Goal: Information Seeking & Learning: Find specific fact

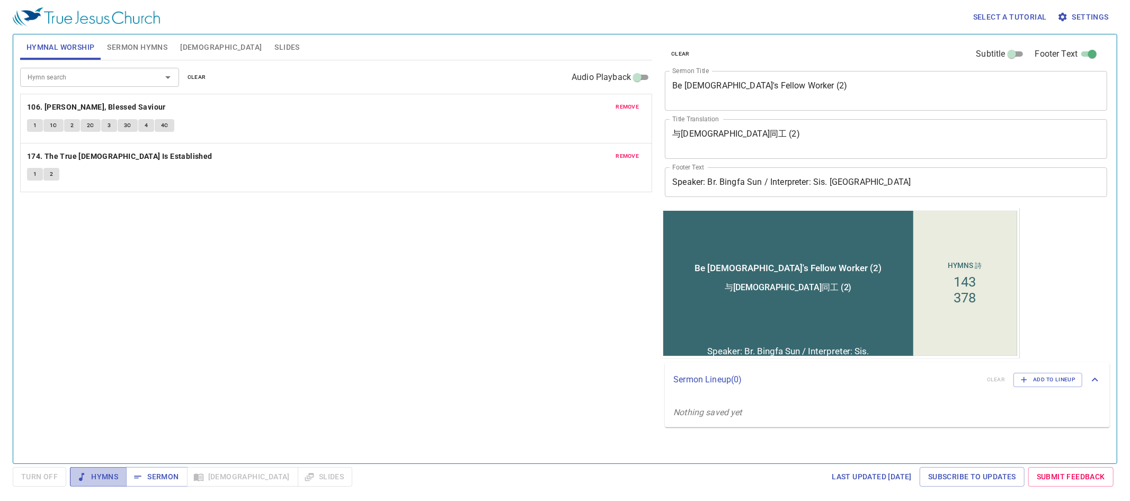
click at [104, 480] on span "Hymns" at bounding box center [98, 477] width 40 height 13
click at [139, 49] on span "Sermon Hymns" at bounding box center [137, 47] width 60 height 13
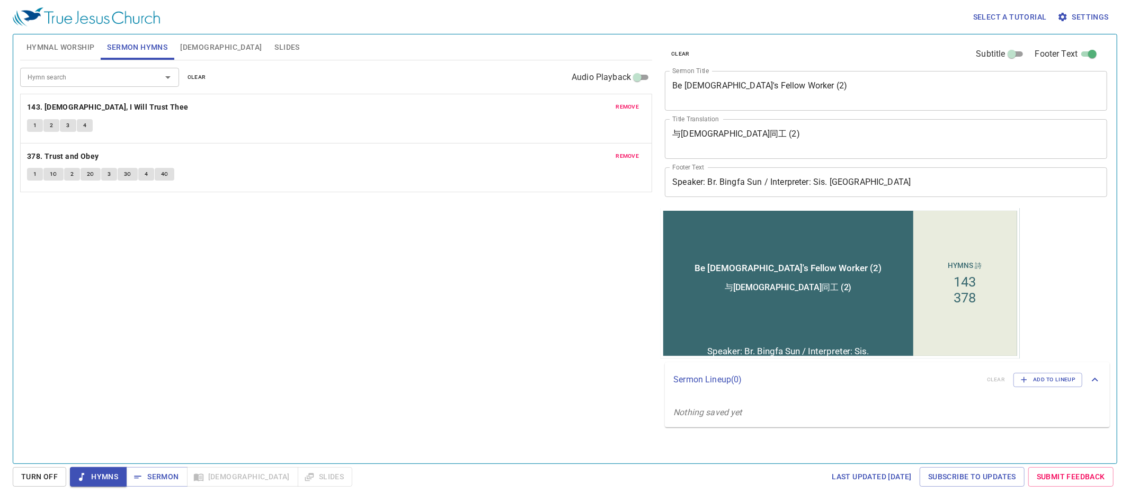
click at [75, 48] on span "Hymnal Worship" at bounding box center [60, 47] width 68 height 13
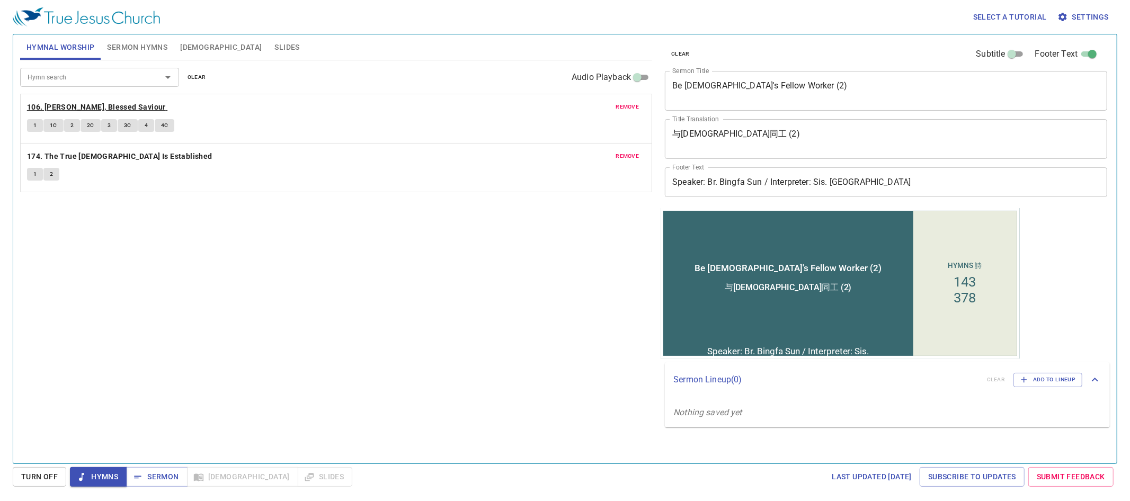
click at [84, 107] on b "106. [PERSON_NAME], Blessed Saviour" at bounding box center [96, 107] width 139 height 13
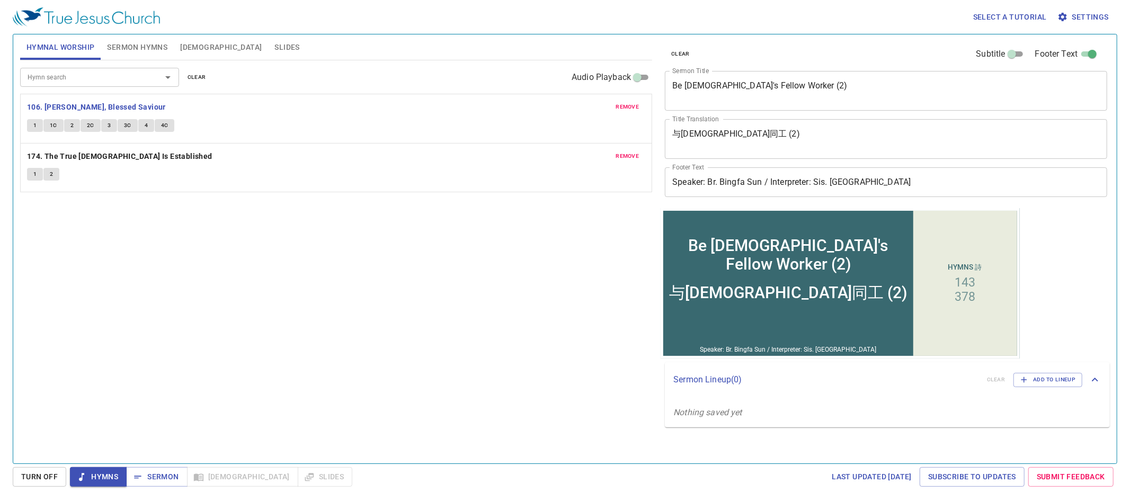
click at [35, 128] on span "1" at bounding box center [34, 126] width 3 height 10
click at [55, 126] on span "1C" at bounding box center [53, 126] width 7 height 10
click at [73, 127] on span "2" at bounding box center [71, 126] width 3 height 10
click at [89, 123] on span "2C" at bounding box center [90, 126] width 7 height 10
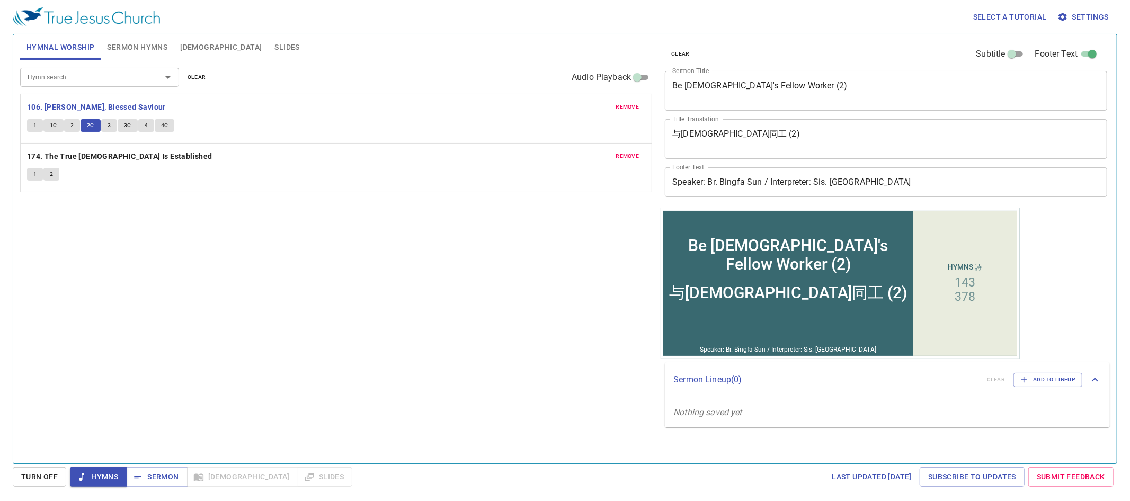
click at [110, 125] on span "3" at bounding box center [109, 126] width 3 height 10
click at [128, 127] on span "3C" at bounding box center [127, 126] width 7 height 10
click at [146, 125] on span "4" at bounding box center [146, 126] width 3 height 10
click at [169, 128] on button "4C" at bounding box center [165, 125] width 20 height 13
click at [120, 47] on span "Sermon Hymns" at bounding box center [137, 47] width 60 height 13
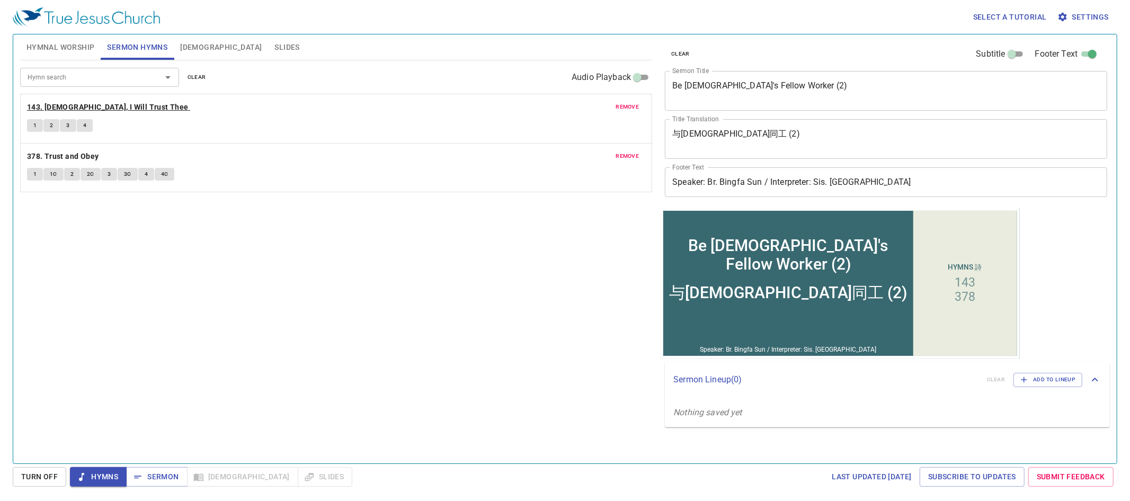
click at [114, 105] on b "143. [DEMOGRAPHIC_DATA], I Will Trust Thee" at bounding box center [108, 107] width 162 height 13
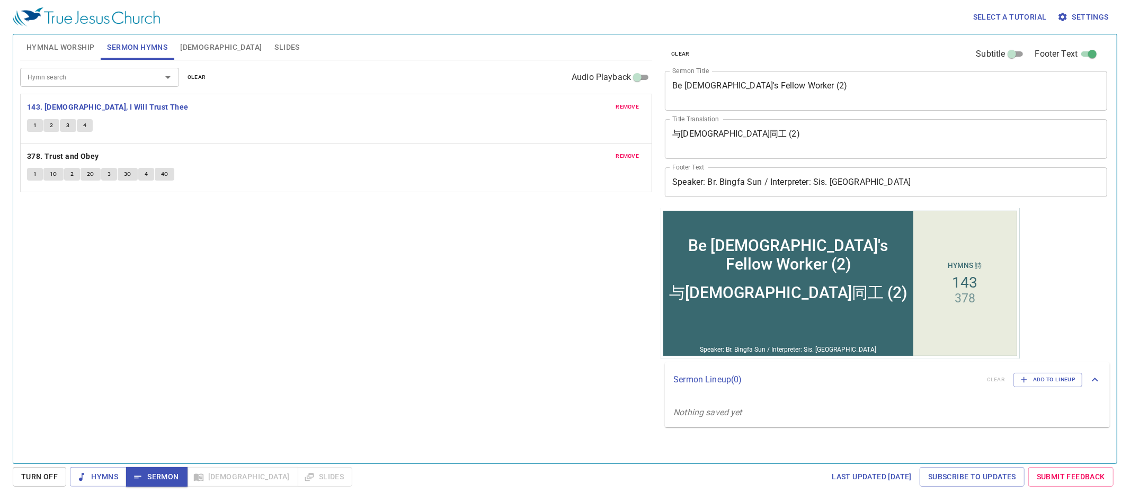
click at [35, 124] on span "1" at bounding box center [34, 126] width 3 height 10
click at [148, 478] on span "Sermon" at bounding box center [157, 477] width 44 height 13
click at [197, 50] on span "[DEMOGRAPHIC_DATA]" at bounding box center [221, 47] width 82 height 13
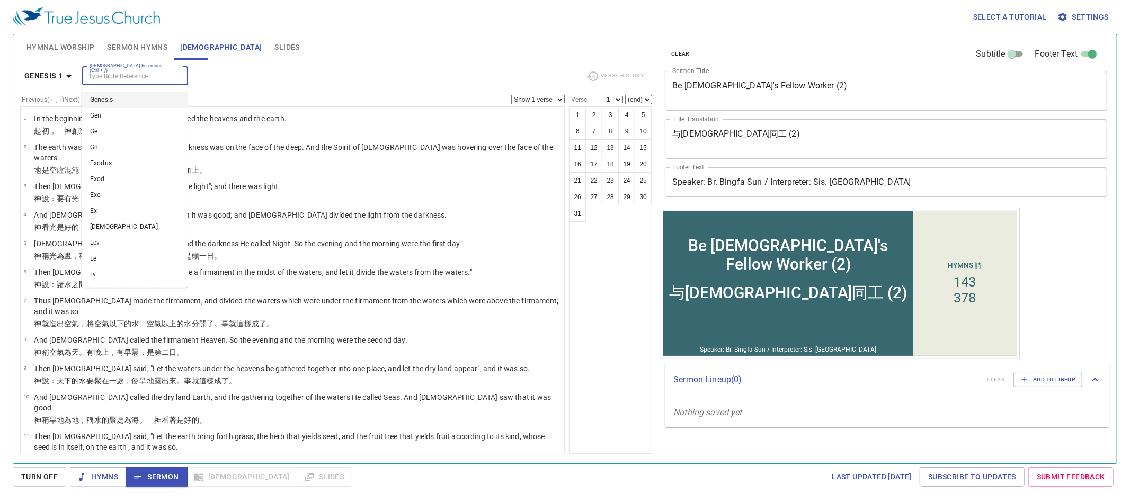
click at [154, 76] on input "[DEMOGRAPHIC_DATA] Reference (Ctrl + /)" at bounding box center [126, 76] width 82 height 12
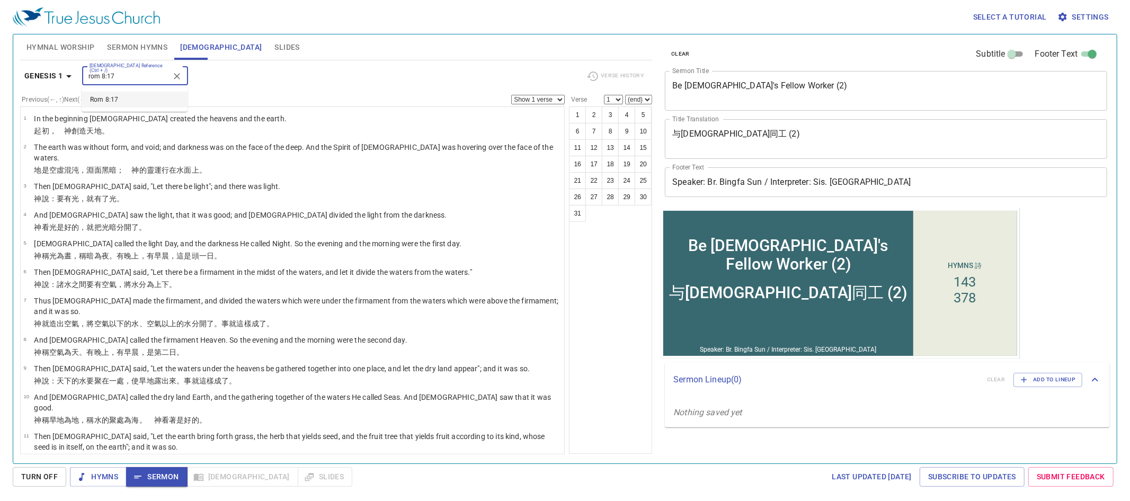
type input "rom 8:17"
select select "17"
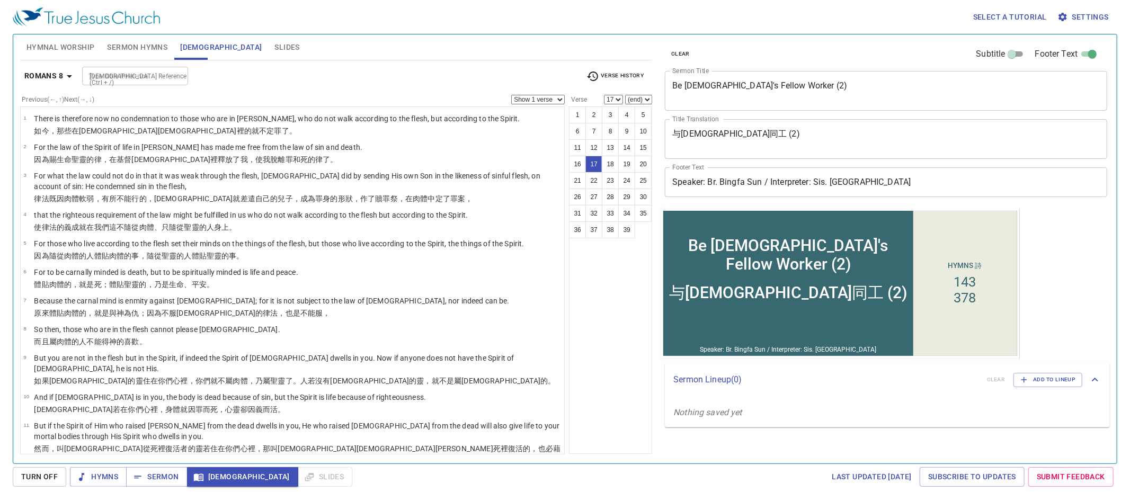
scroll to position [324, 0]
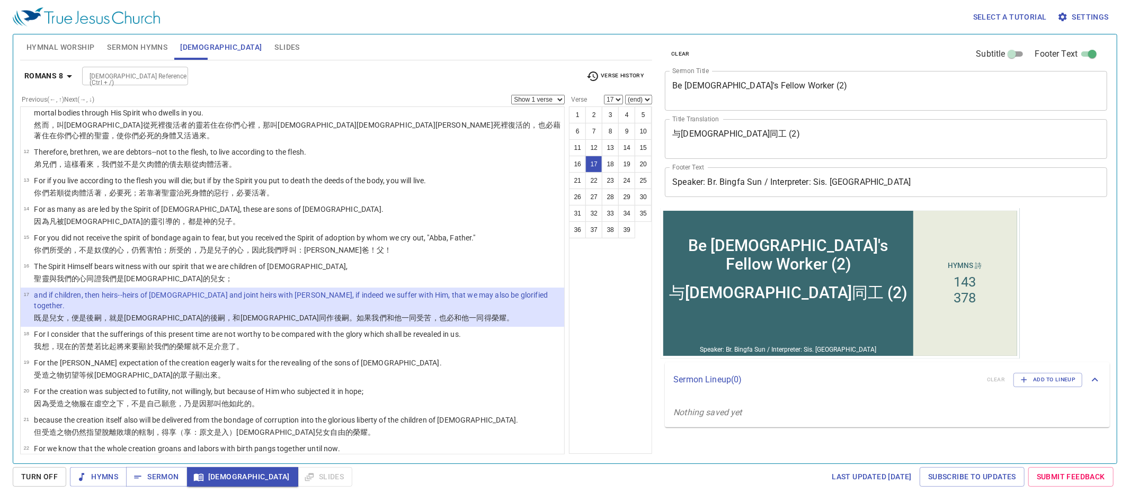
click at [113, 68] on div "[DEMOGRAPHIC_DATA] Reference (Ctrl + /)" at bounding box center [135, 76] width 106 height 19
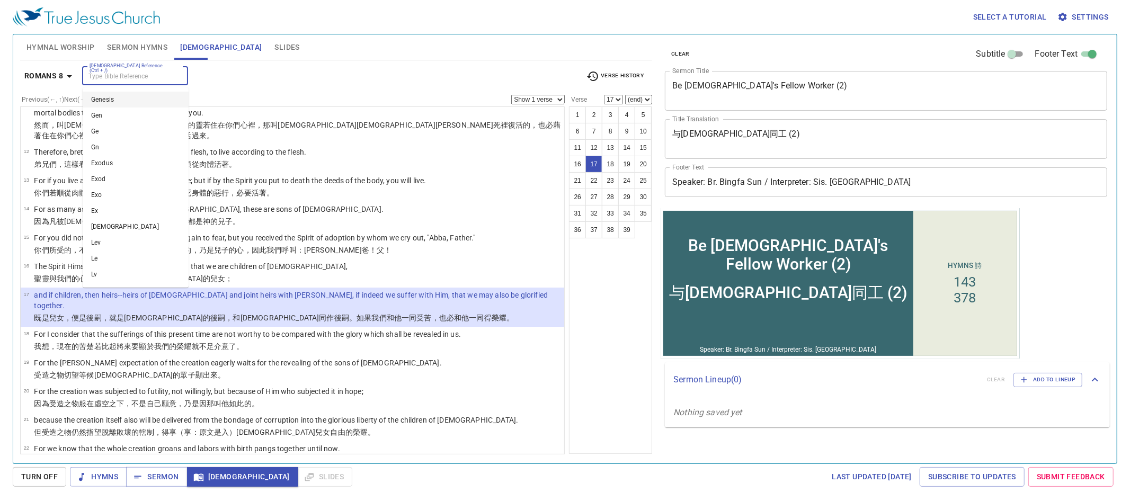
click at [120, 72] on input "[DEMOGRAPHIC_DATA] Reference (Ctrl + /)" at bounding box center [126, 76] width 82 height 12
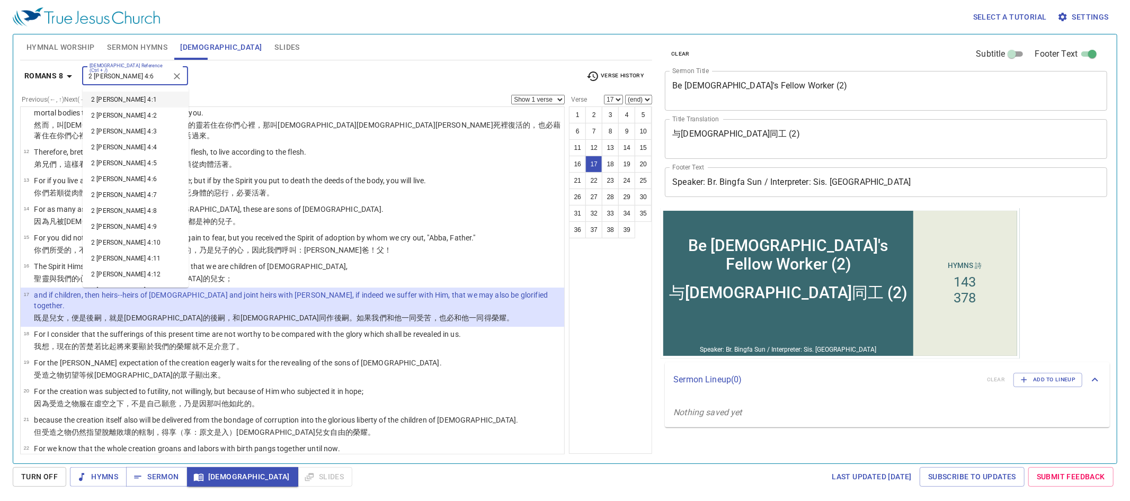
type input "2 tim 4:6"
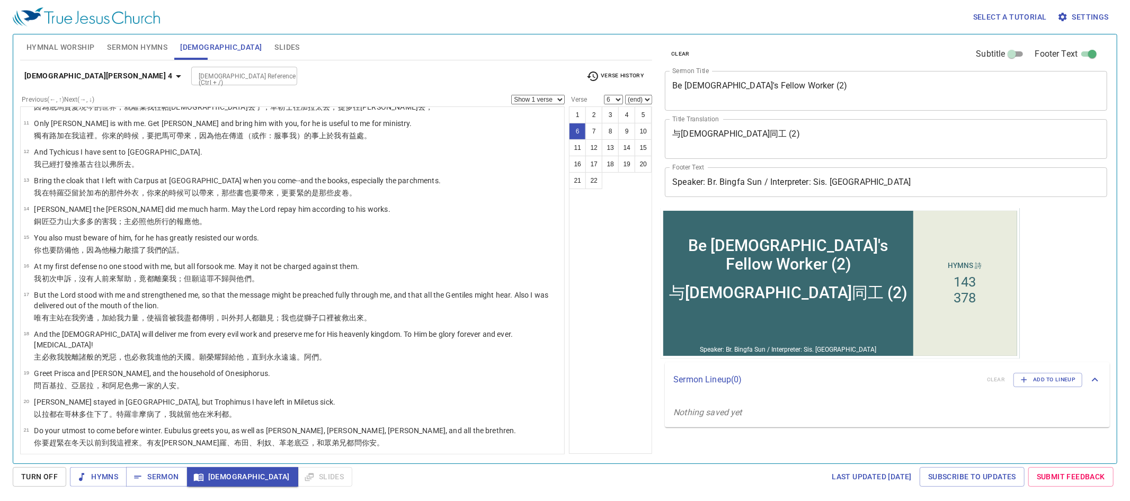
scroll to position [0, 0]
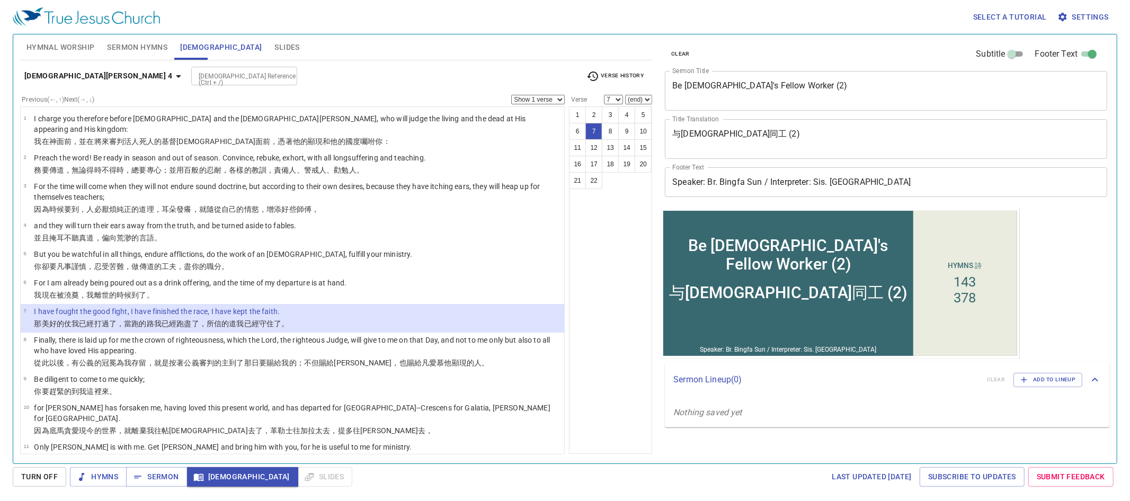
select select "8"
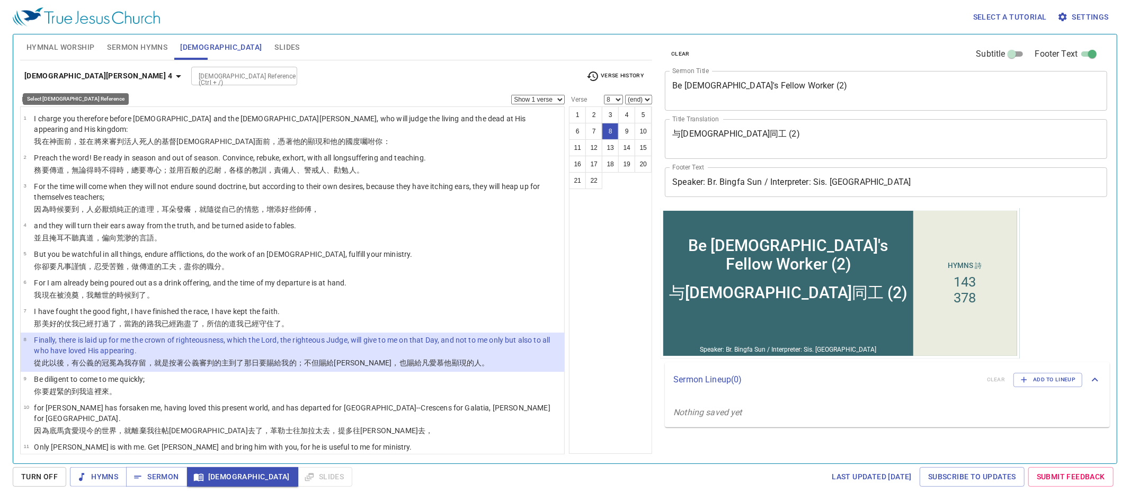
click at [172, 79] on icon "button" at bounding box center [178, 76] width 13 height 13
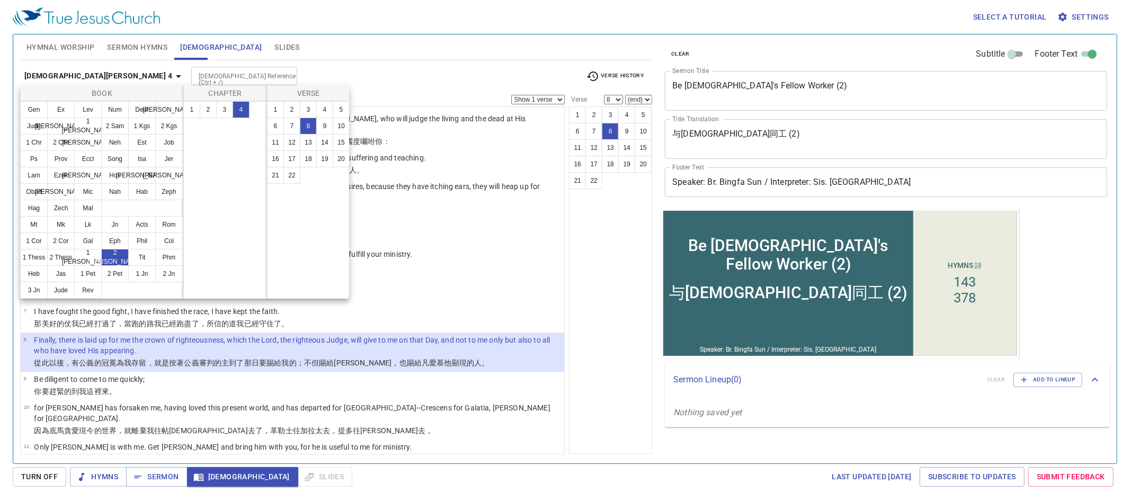
click at [119, 76] on div at bounding box center [565, 250] width 1130 height 501
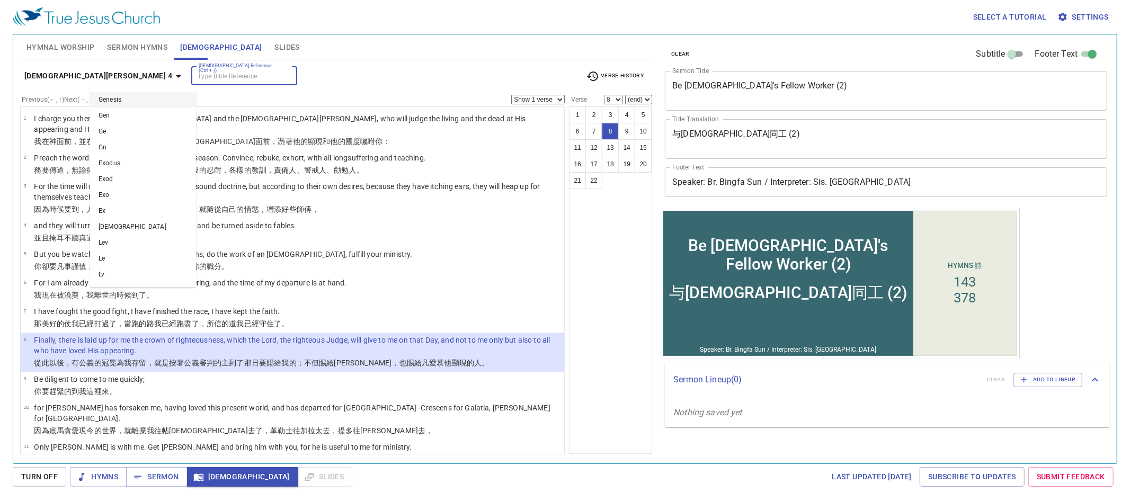
click at [194, 76] on input "[DEMOGRAPHIC_DATA] Reference (Ctrl + /)" at bounding box center [235, 76] width 82 height 12
type input "neh 2:1"
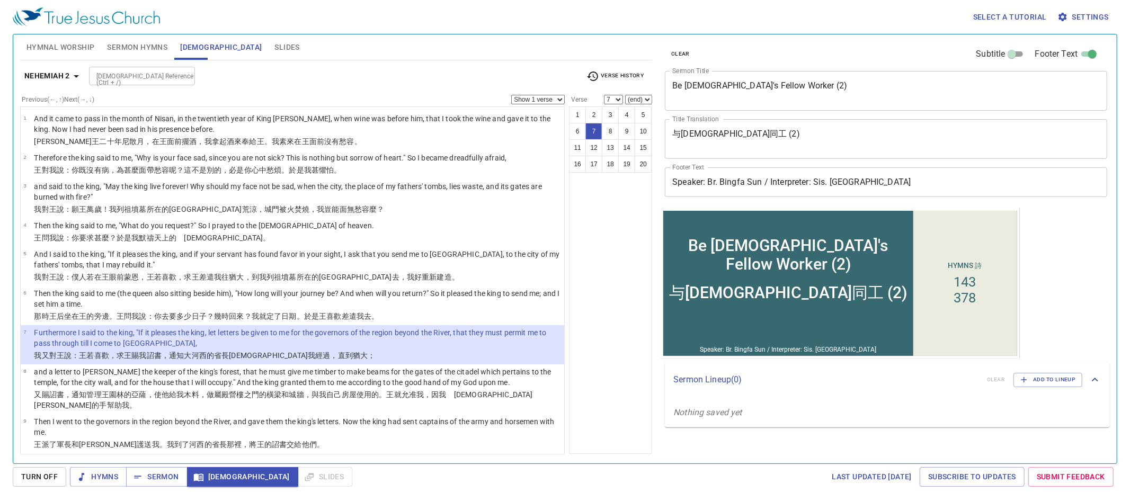
select select "8"
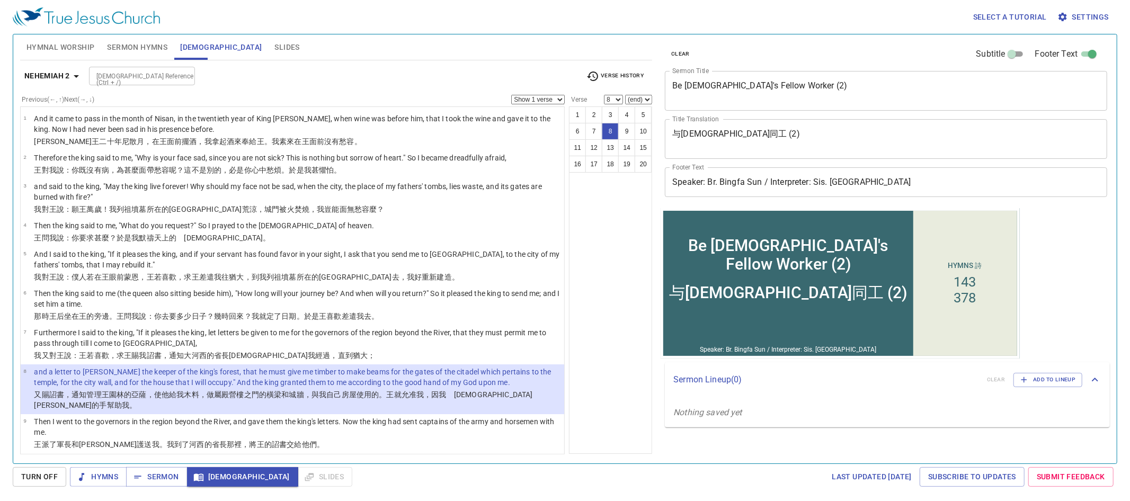
click at [160, 69] on div "[DEMOGRAPHIC_DATA] Reference (Ctrl + /)" at bounding box center [142, 76] width 106 height 19
drag, startPoint x: 102, startPoint y: 75, endPoint x: 128, endPoint y: 77, distance: 26.1
click at [103, 75] on input "ez 7:1" at bounding box center [133, 71] width 82 height 12
type input "ezra 7:1"
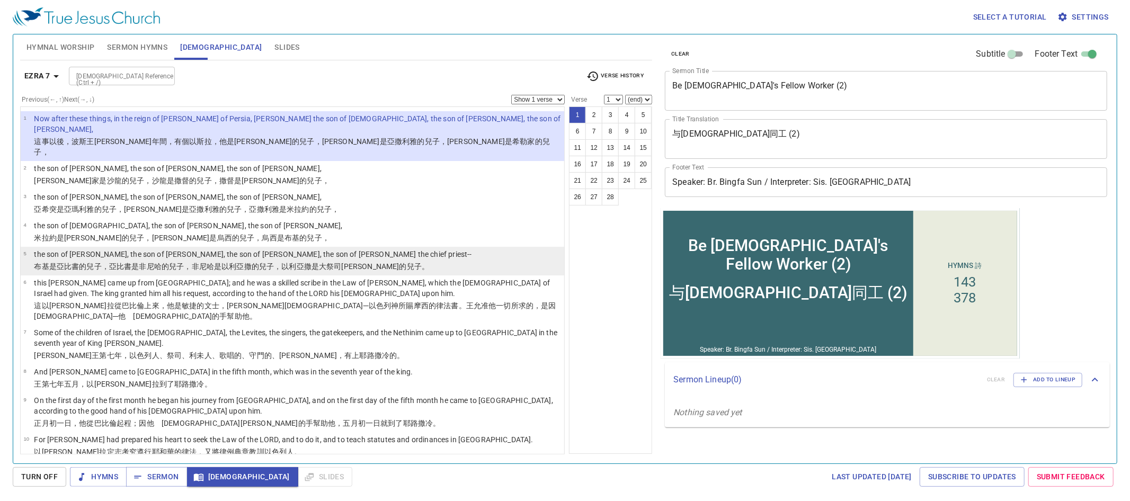
click at [90, 262] on wh50 "的兒子 ，亞比書是非尼哈 的兒子 ，非尼哈是以利亞撒 的兒子 ，以利亞撒是大 祭司 亞倫 的兒子 。" at bounding box center [254, 266] width 350 height 8
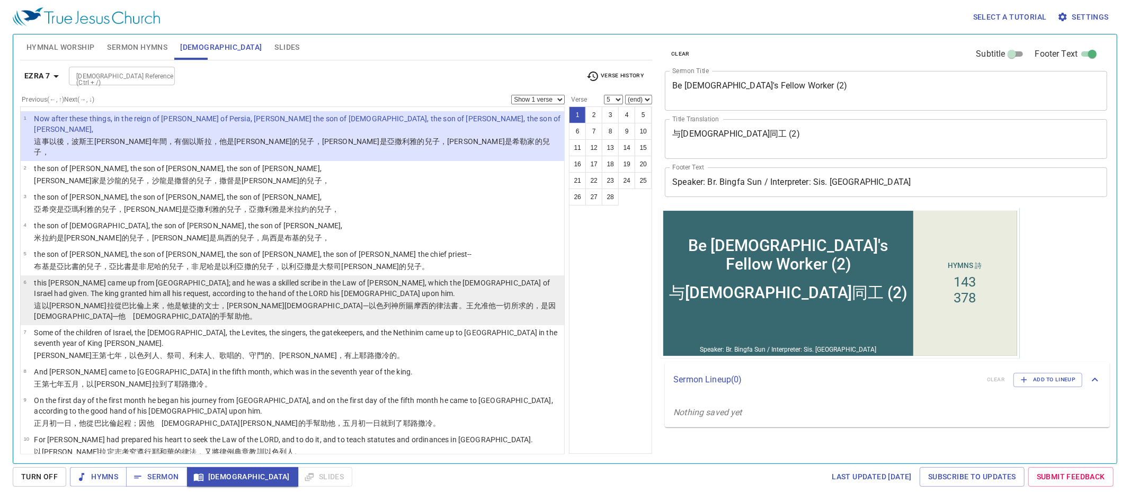
click at [100, 278] on p "this Ezra came up from Babylon; and he was a skilled scribe in the Law of Moses…" at bounding box center [297, 288] width 527 height 21
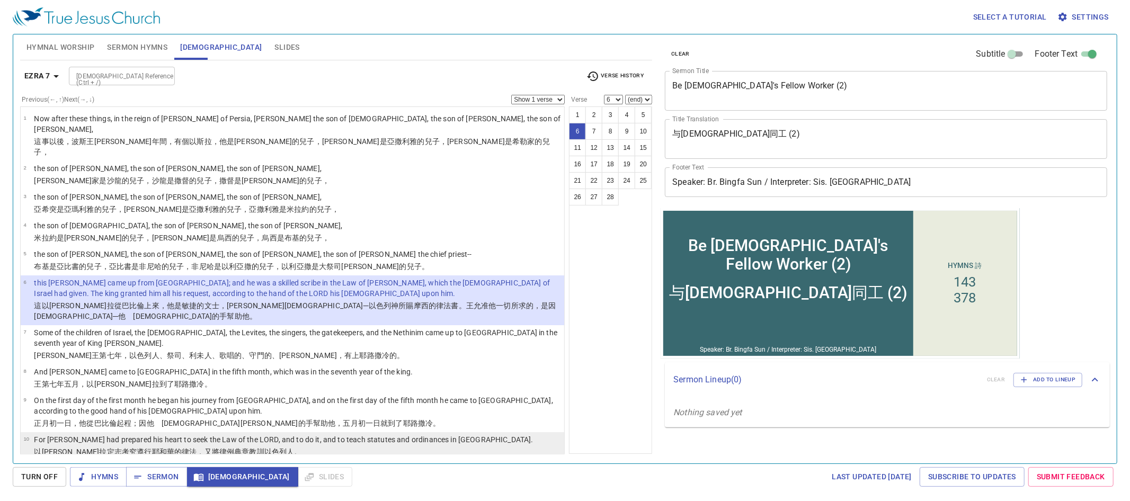
click at [197, 448] on wh8451 "，又將律例 典章 教訓 以色列人 。" at bounding box center [249, 452] width 105 height 8
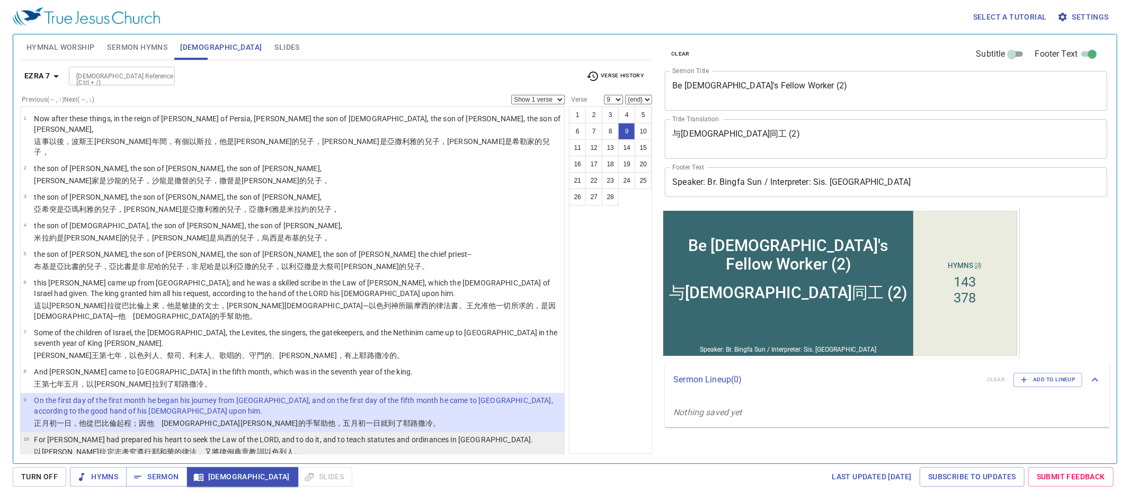
select select "10"
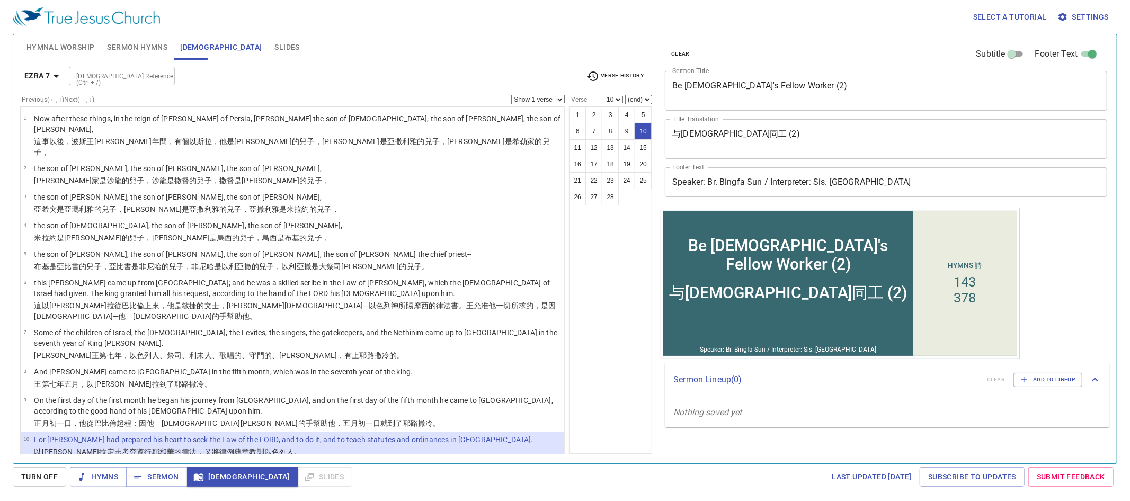
scroll to position [23, 0]
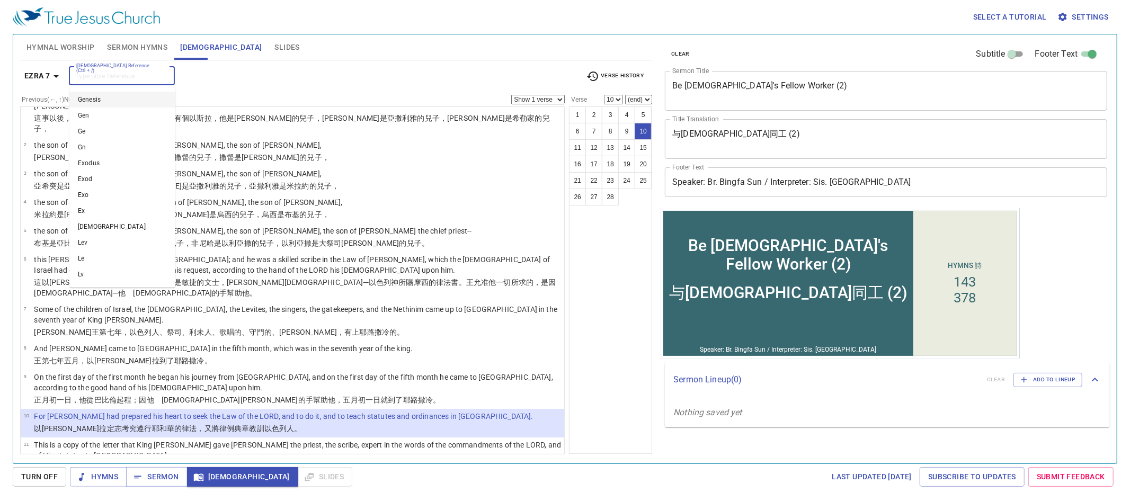
drag, startPoint x: 126, startPoint y: 74, endPoint x: 131, endPoint y: 77, distance: 5.5
click at [126, 74] on input "[DEMOGRAPHIC_DATA] Reference (Ctrl + /)" at bounding box center [113, 76] width 82 height 12
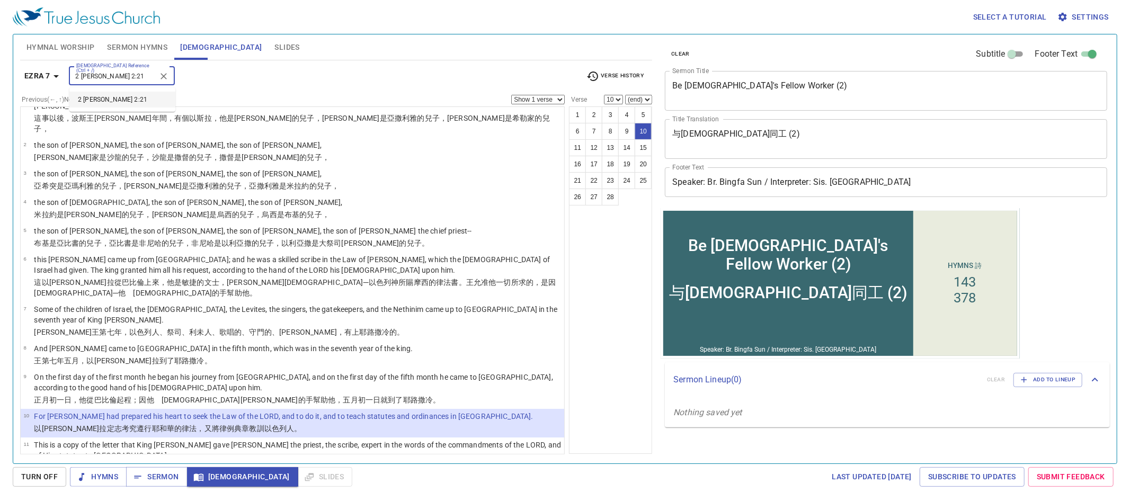
type input "2 tim 2:21"
select select "21"
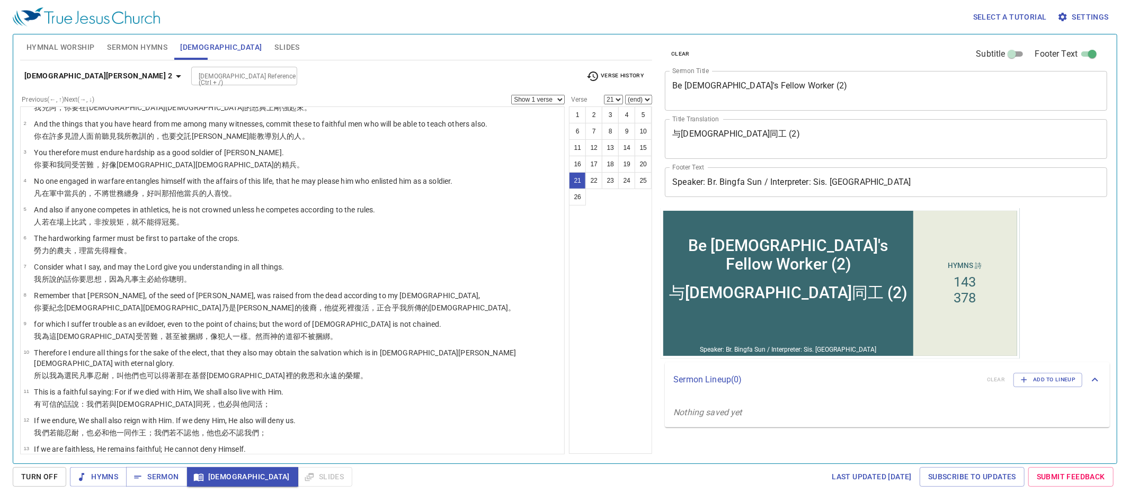
scroll to position [415, 0]
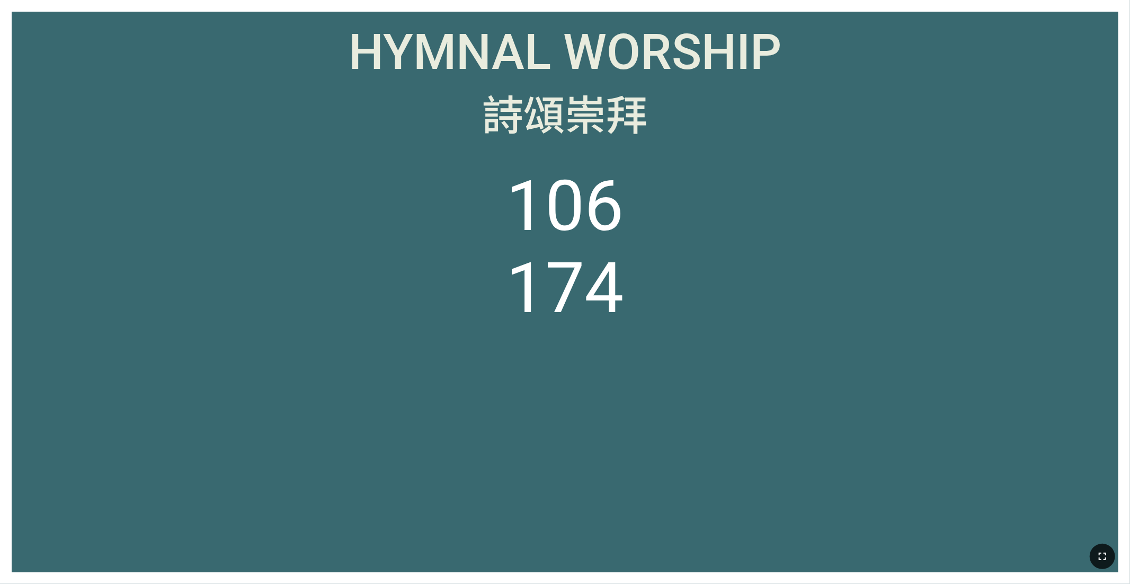
click at [602, 451] on icon "button" at bounding box center [1102, 556] width 13 height 13
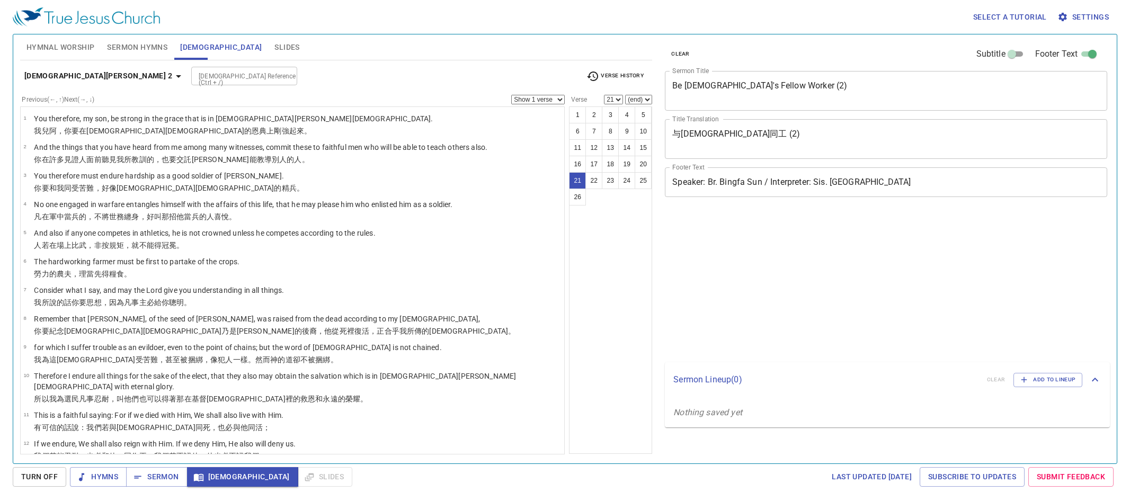
select select "21"
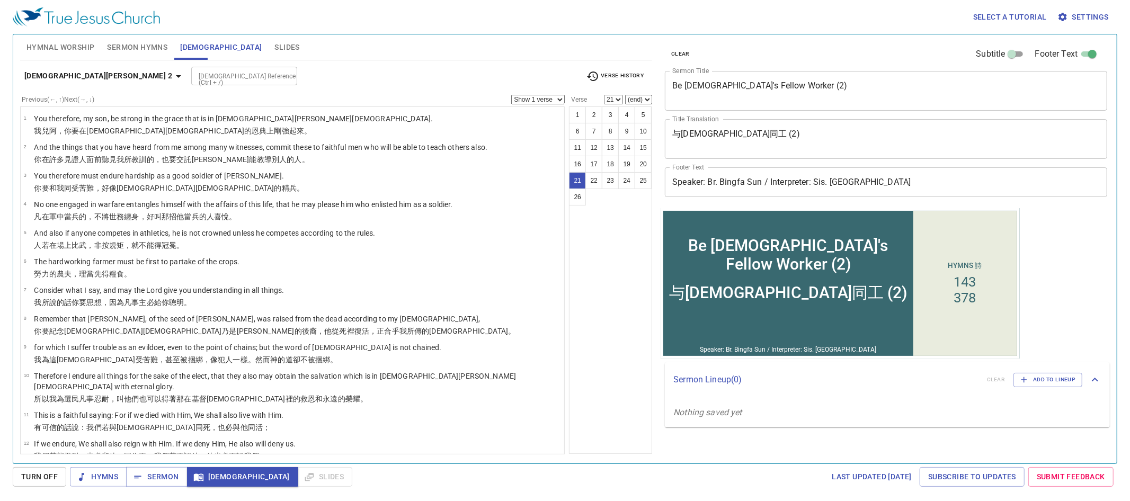
scroll to position [415, 0]
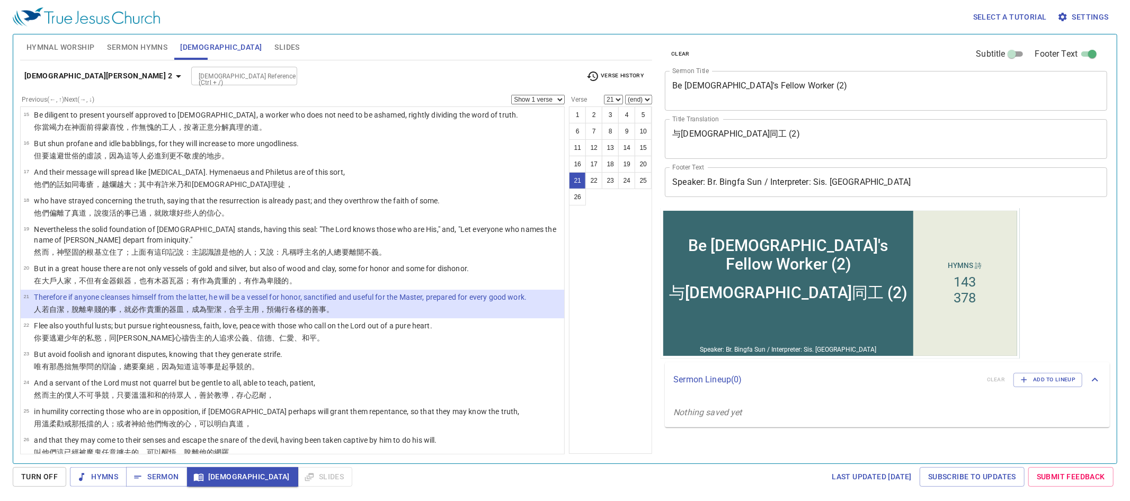
click at [137, 66] on div "2 Timothy 2 Bible Reference (Ctrl + /) Bible Reference (Ctrl + /) Verse History" at bounding box center [336, 80] width 632 height 29
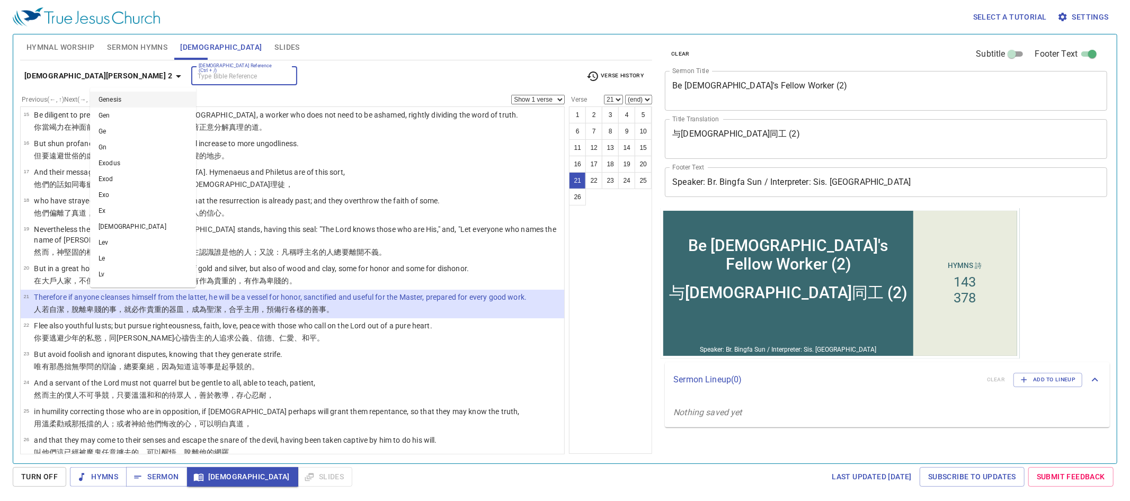
click at [194, 77] on input "[DEMOGRAPHIC_DATA] Reference (Ctrl + /)" at bounding box center [235, 76] width 82 height 12
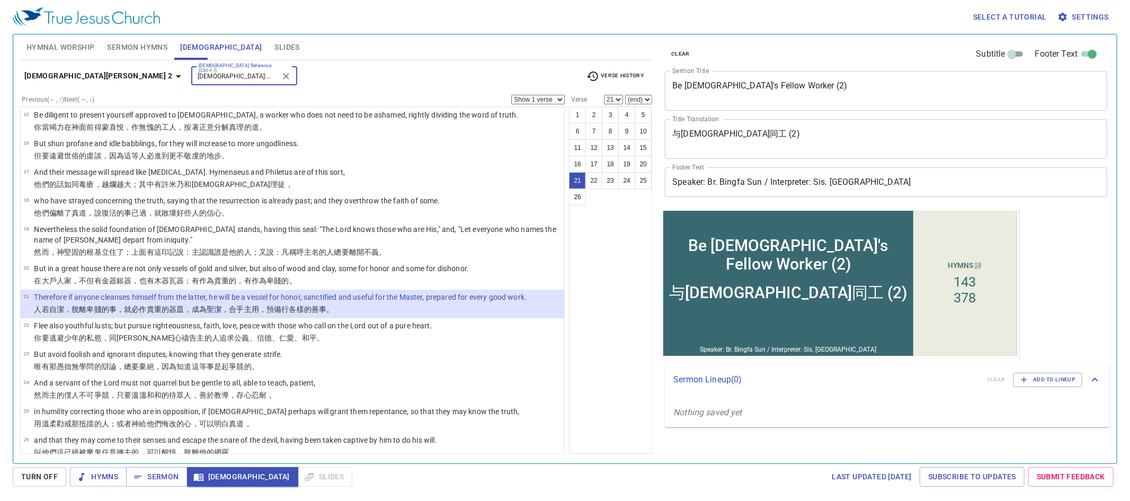
type input "luke 5:4-6"
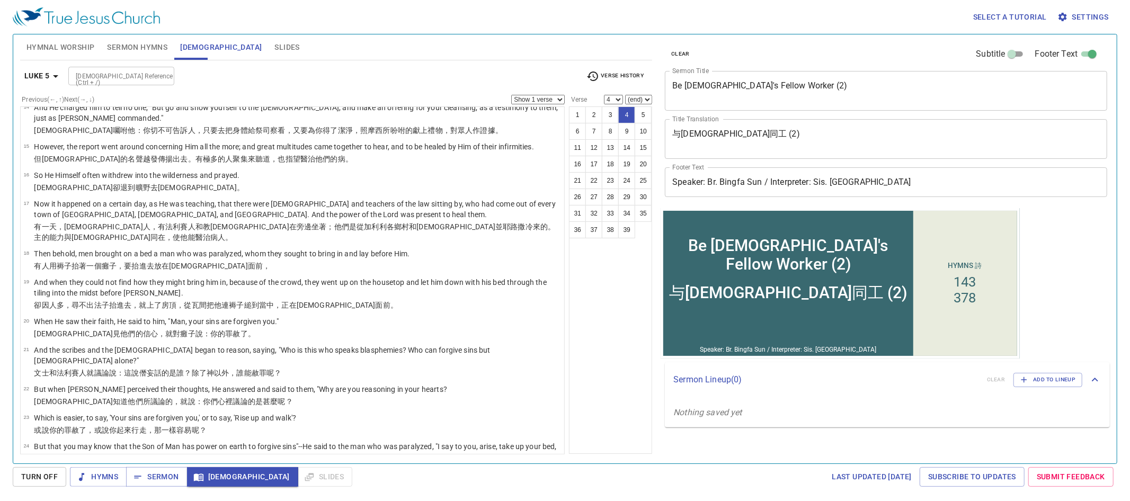
scroll to position [0, 0]
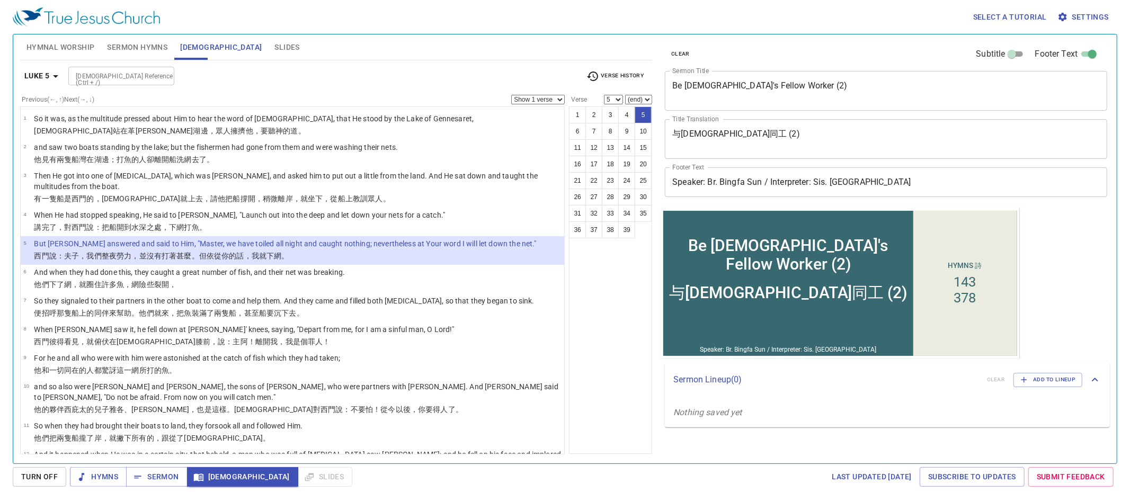
select select "6"
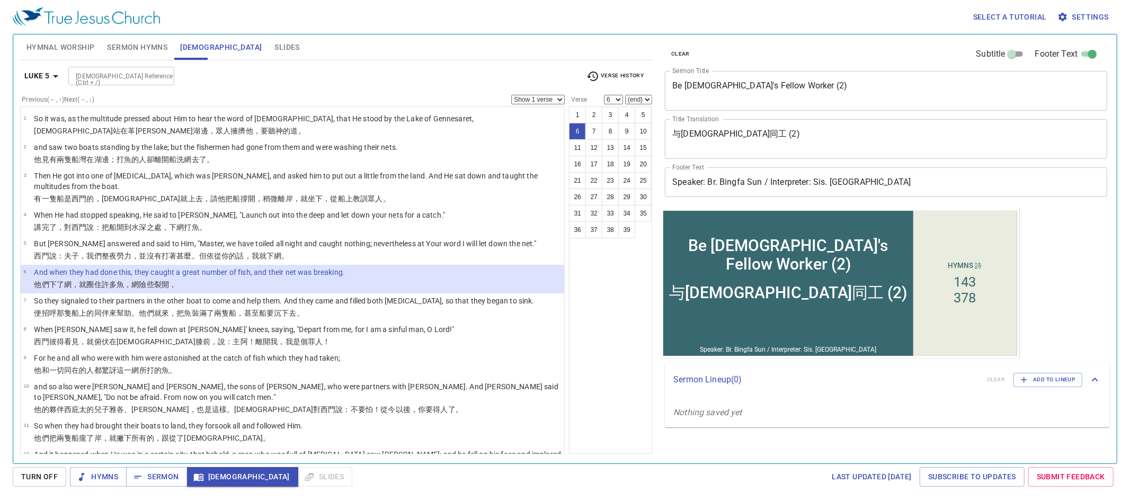
click at [115, 77] on input "[DEMOGRAPHIC_DATA] Reference (Ctrl + /)" at bounding box center [113, 76] width 82 height 12
type input "gen 22"
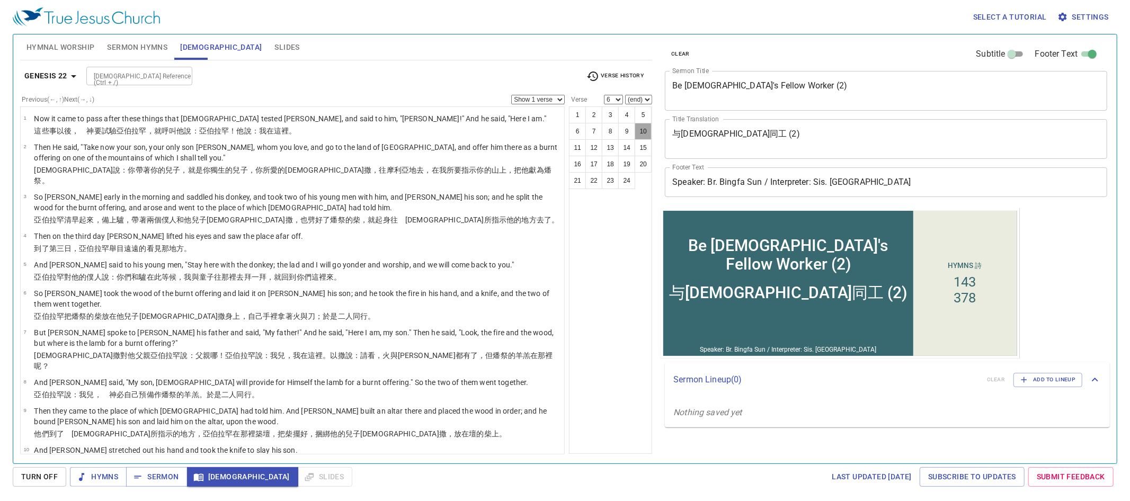
click at [635, 140] on button "10" at bounding box center [643, 131] width 17 height 17
select select "10"
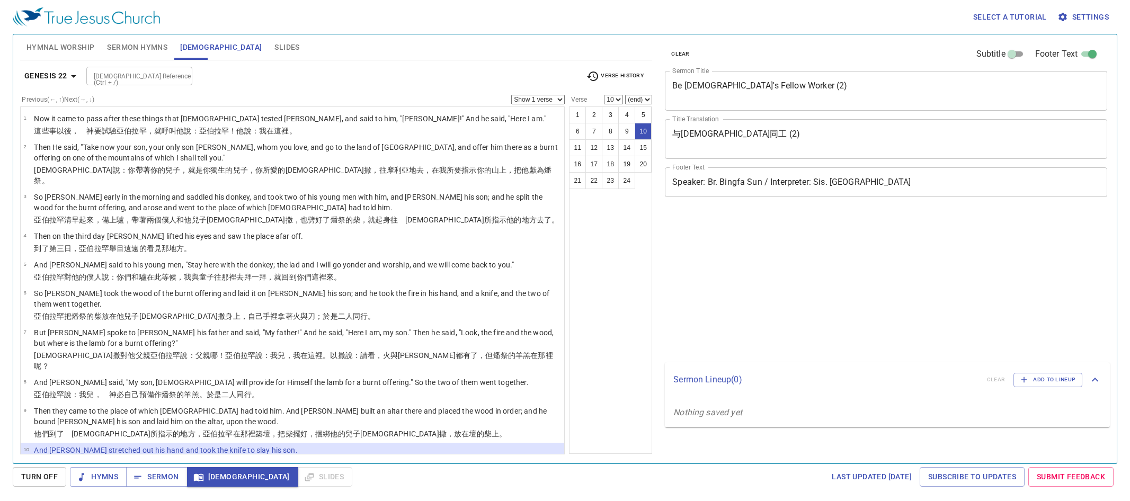
select select "10"
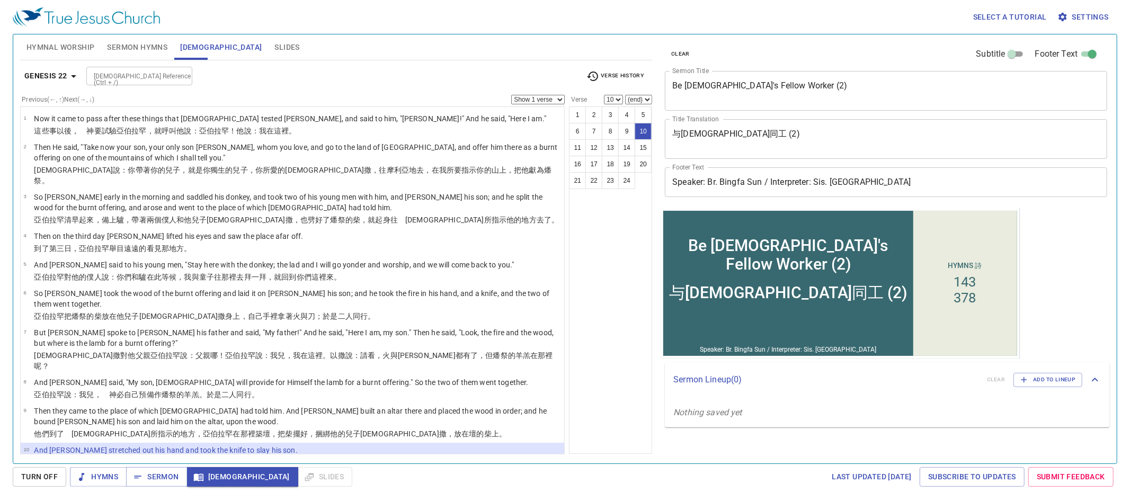
click at [160, 80] on input "[DEMOGRAPHIC_DATA] Reference (Ctrl + /)" at bounding box center [131, 76] width 82 height 12
type input "luke 16"
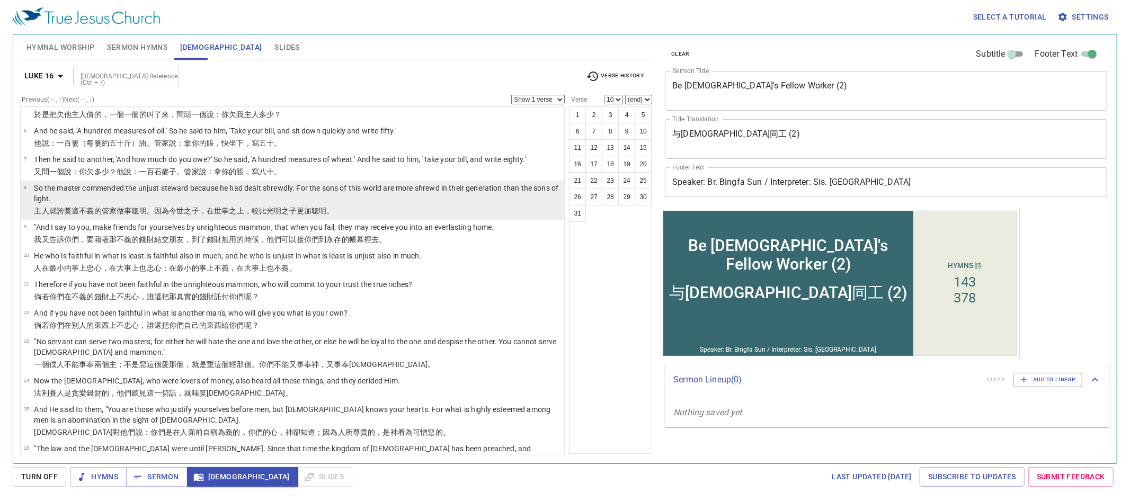
scroll to position [156, 0]
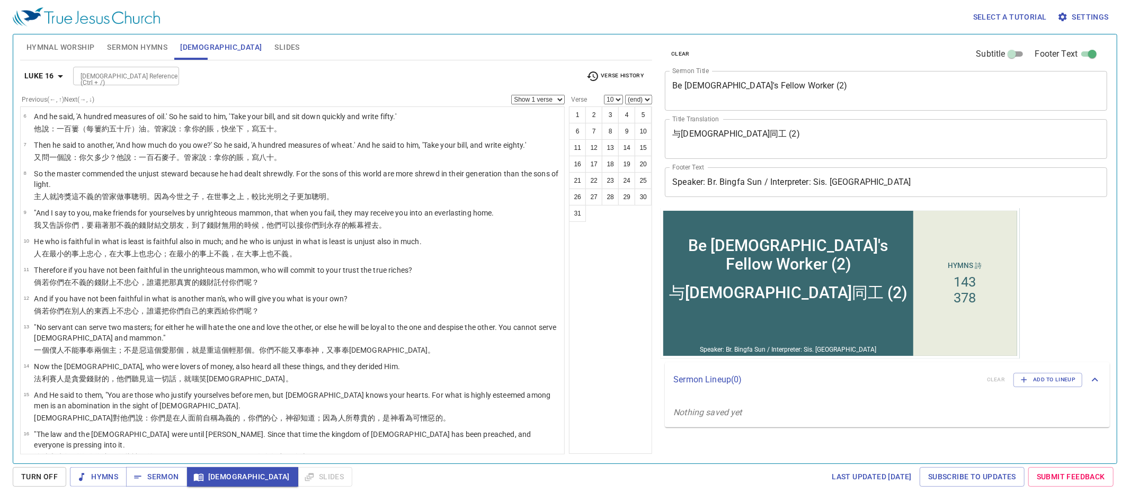
click at [174, 74] on div at bounding box center [168, 76] width 14 height 15
type input "gen 22:18"
select select "18"
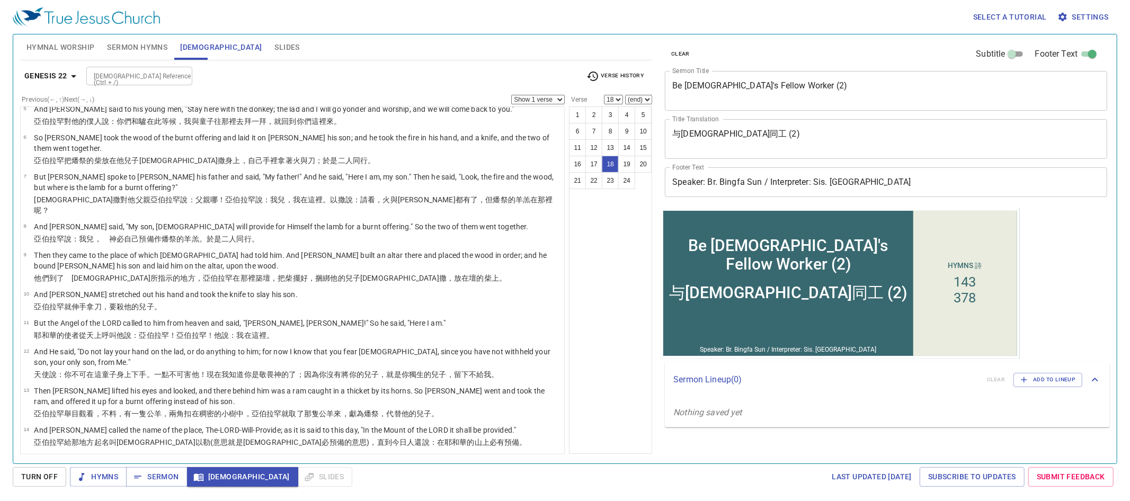
scroll to position [405, 0]
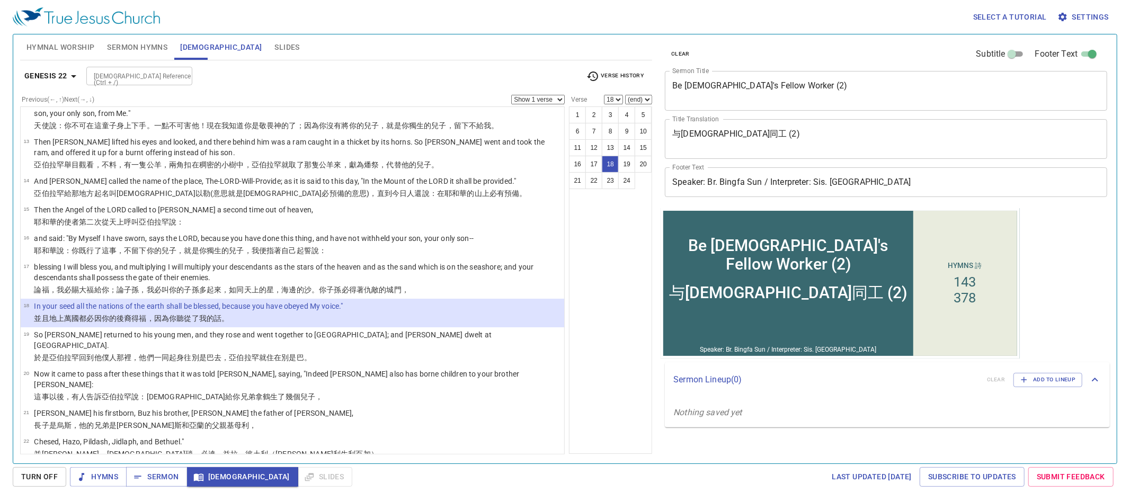
click at [127, 83] on div "[DEMOGRAPHIC_DATA] Reference (Ctrl + /)" at bounding box center [139, 76] width 106 height 19
type input "heb 6:17"
select select "17"
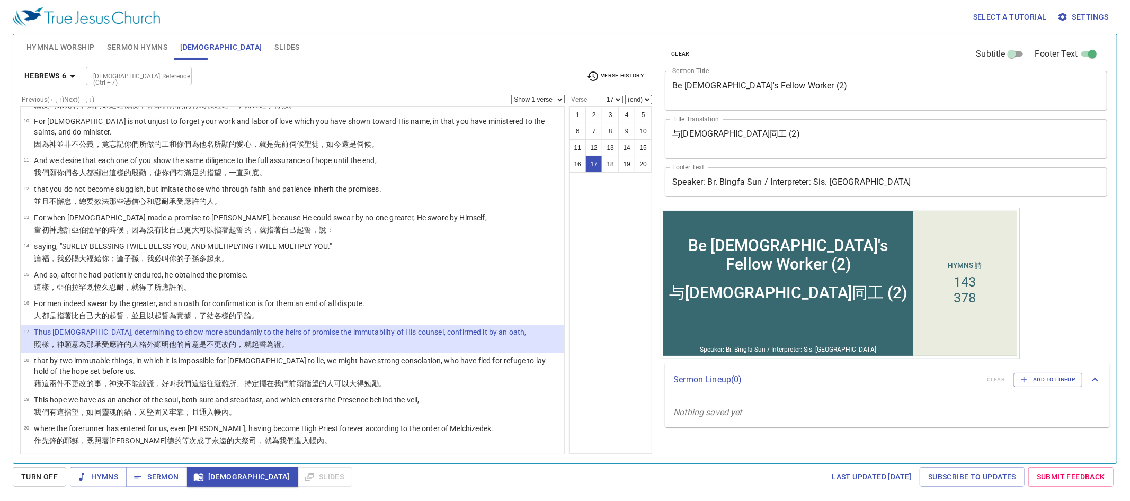
scroll to position [254, 0]
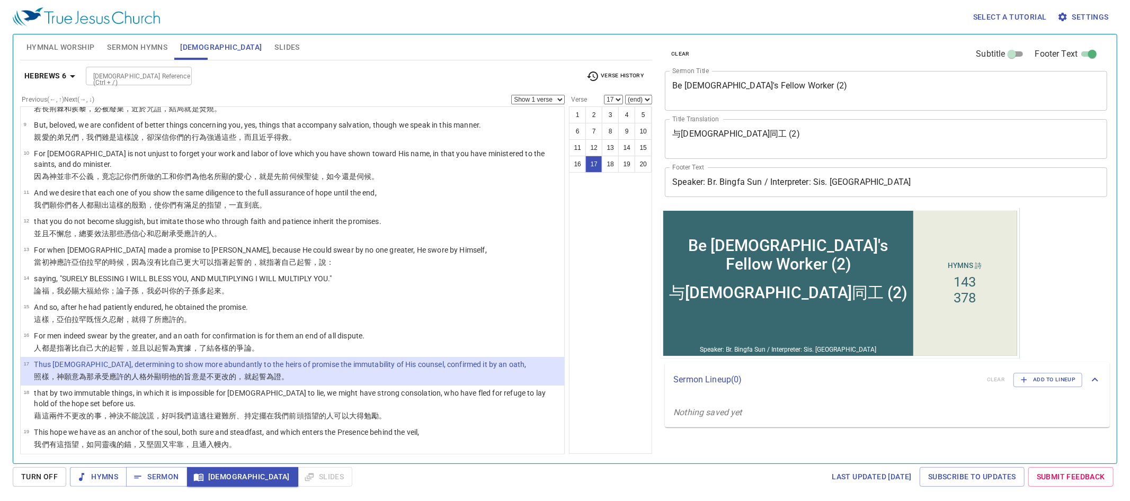
click at [128, 84] on div "[DEMOGRAPHIC_DATA] Reference (Ctrl + /)" at bounding box center [139, 76] width 106 height 19
type input "gal 3:16"
select select "16"
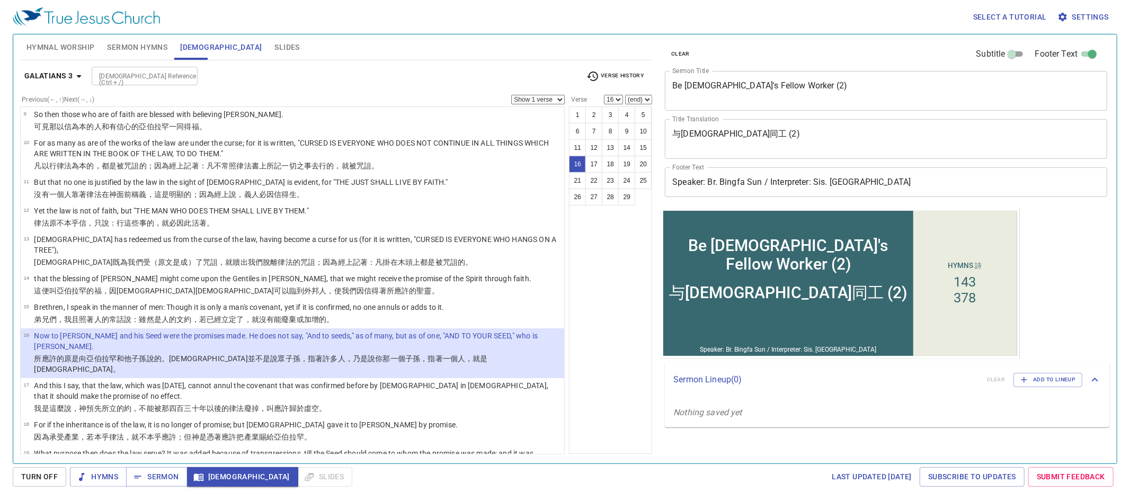
scroll to position [384, 0]
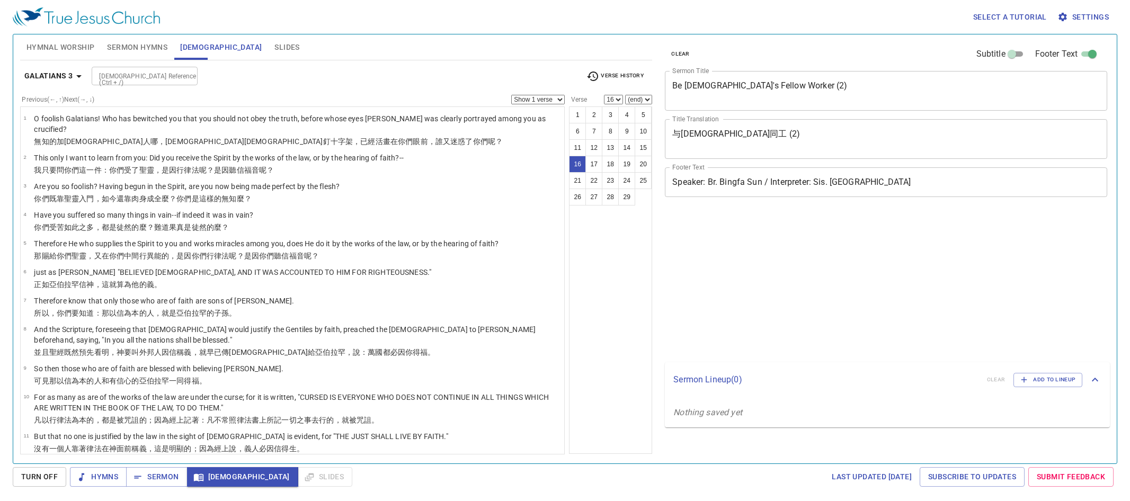
select select "16"
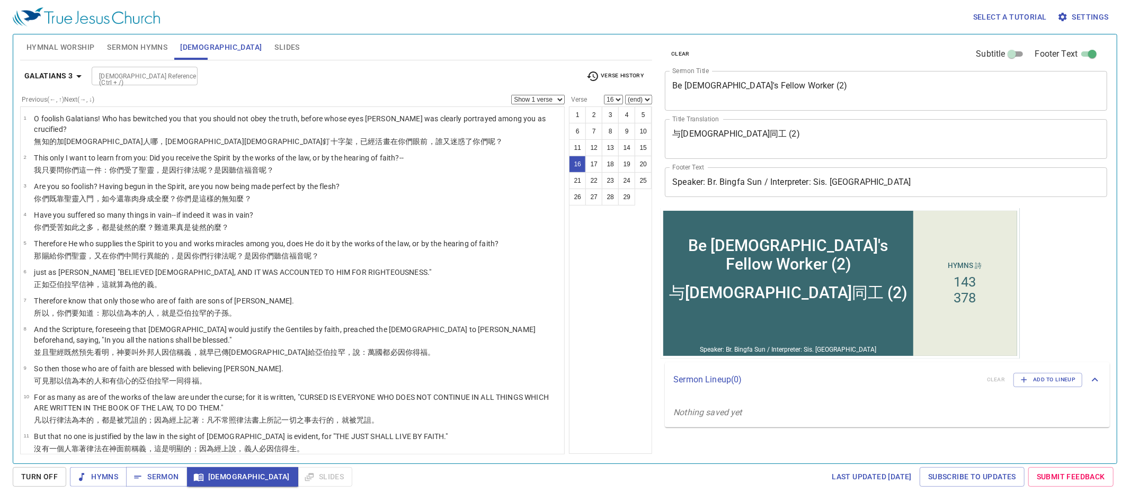
scroll to position [384, 0]
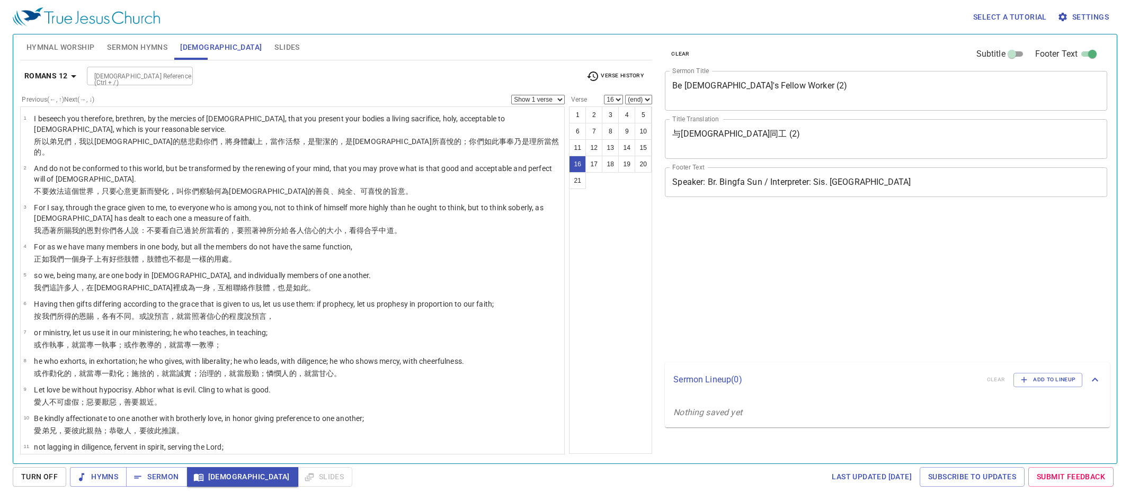
select select "16"
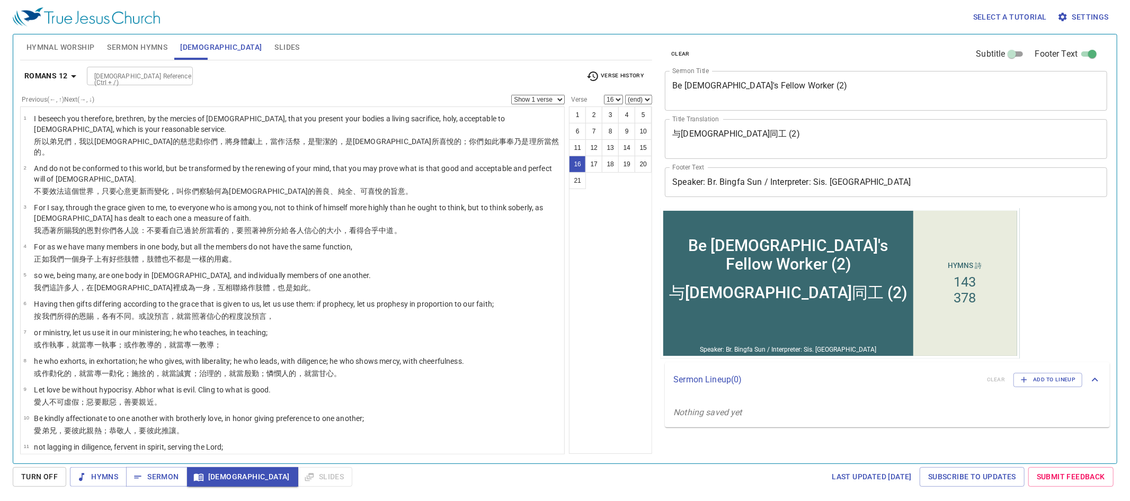
scroll to position [293, 0]
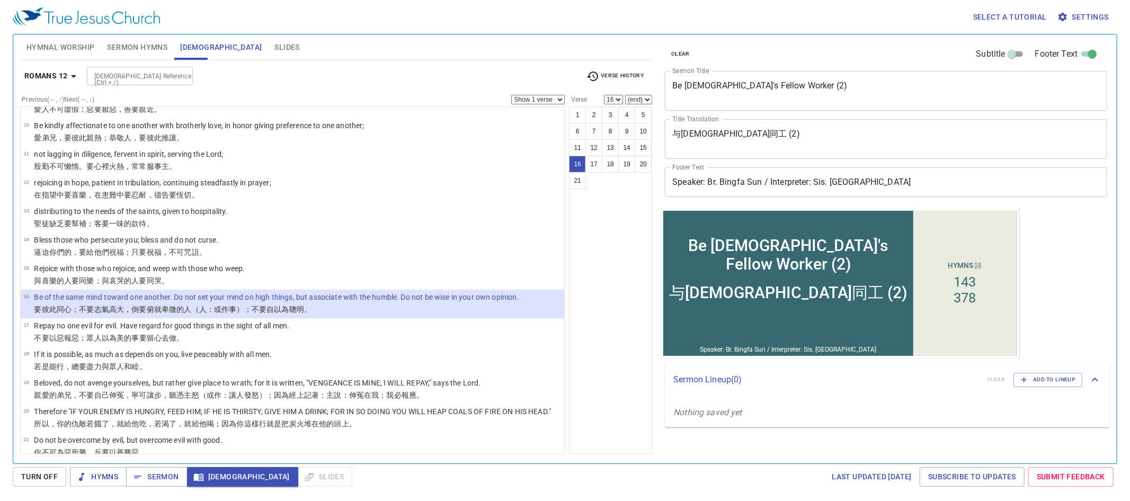
click at [180, 77] on div at bounding box center [181, 76] width 14 height 15
type input "[PERSON_NAME] 1:27"
select select "27"
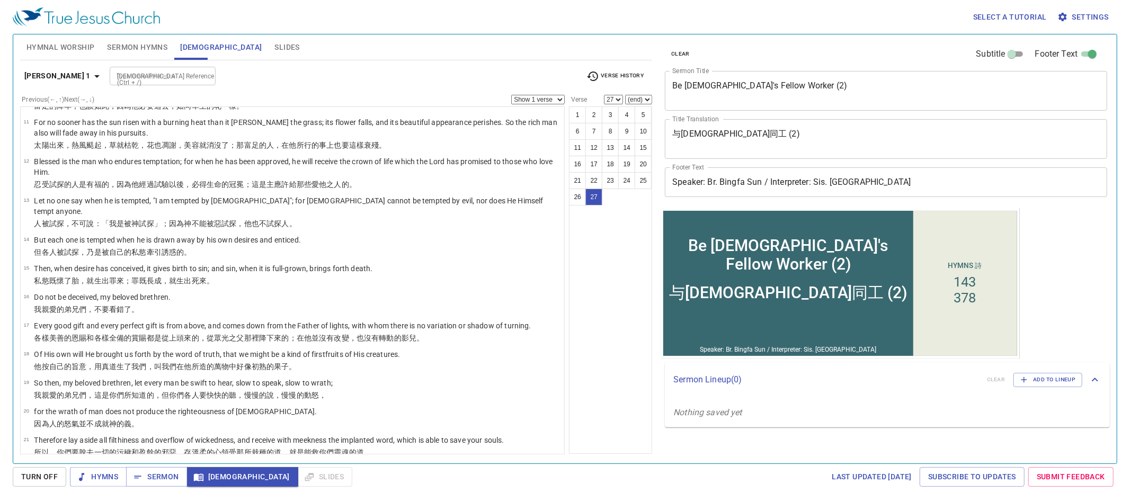
scroll to position [465, 0]
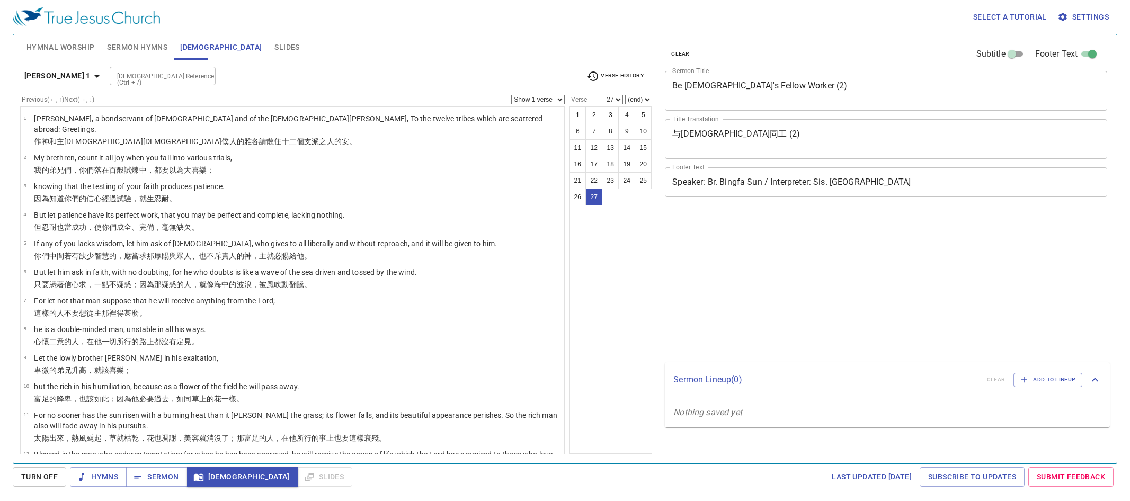
select select "27"
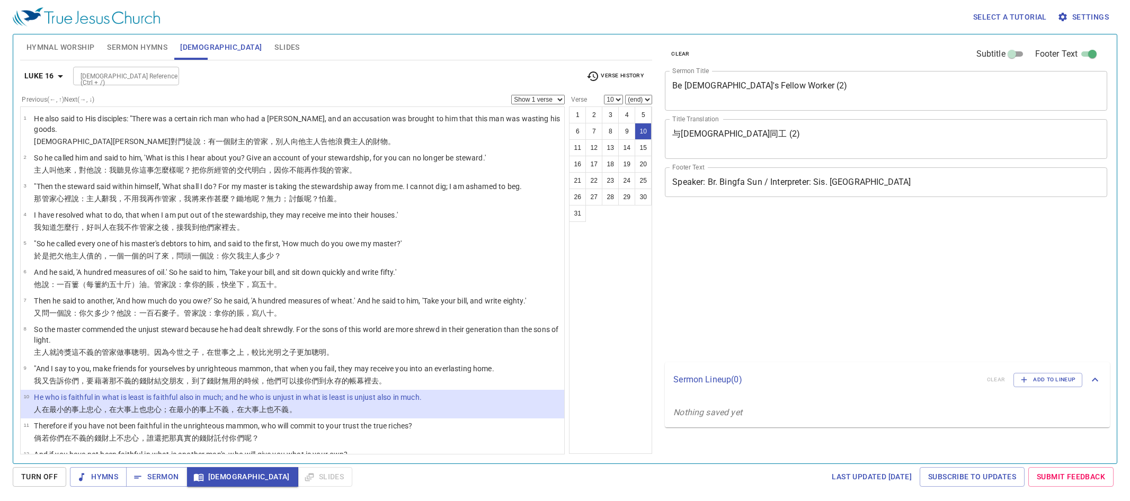
select select "10"
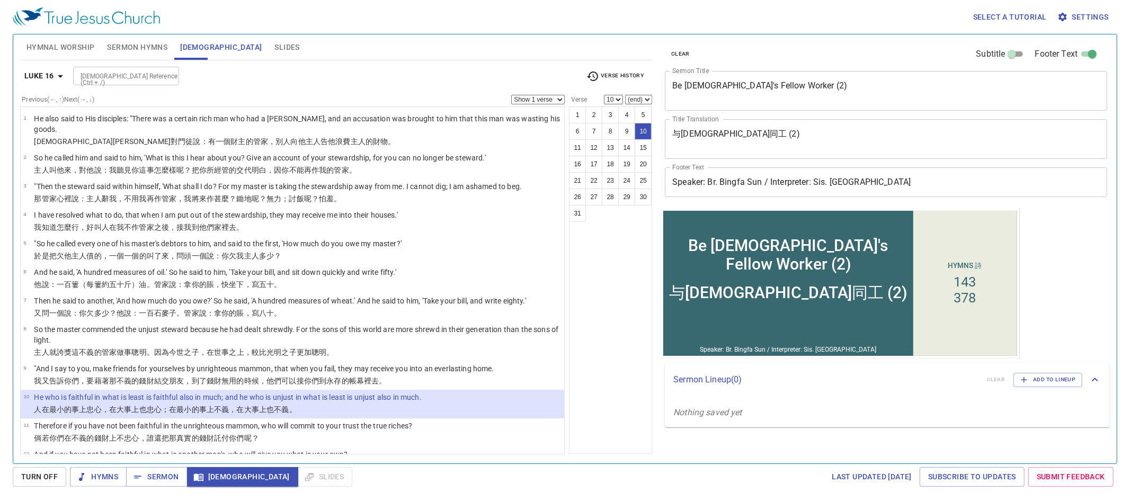
scroll to position [113, 0]
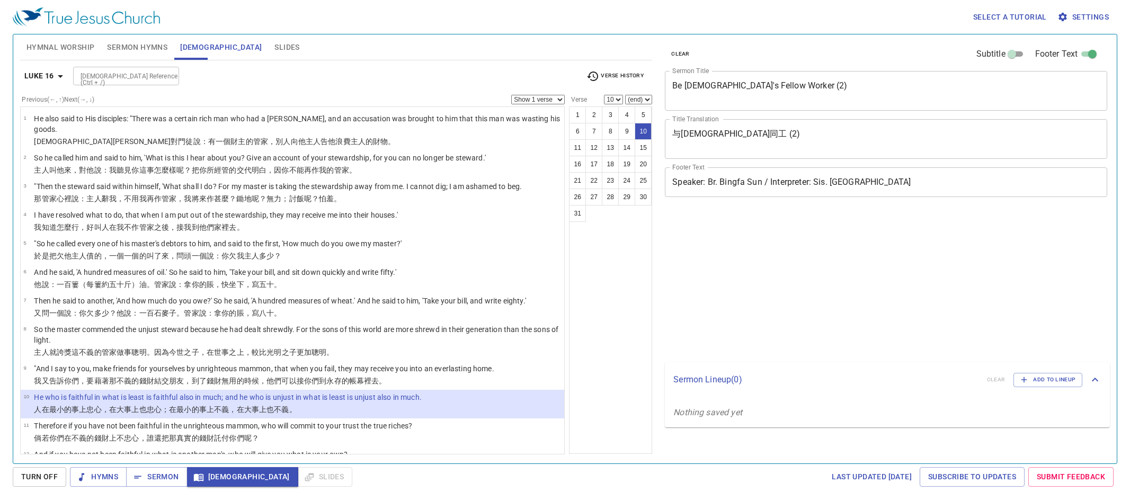
select select "10"
